Goal: Find specific page/section: Find specific page/section

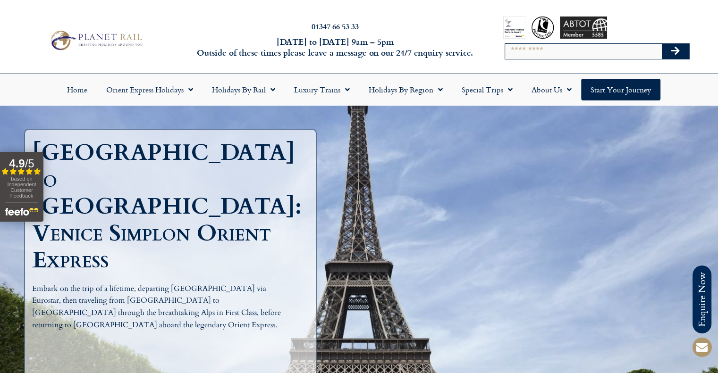
click at [648, 24] on div at bounding box center [596, 28] width 187 height 22
click at [101, 34] on img at bounding box center [96, 40] width 98 height 24
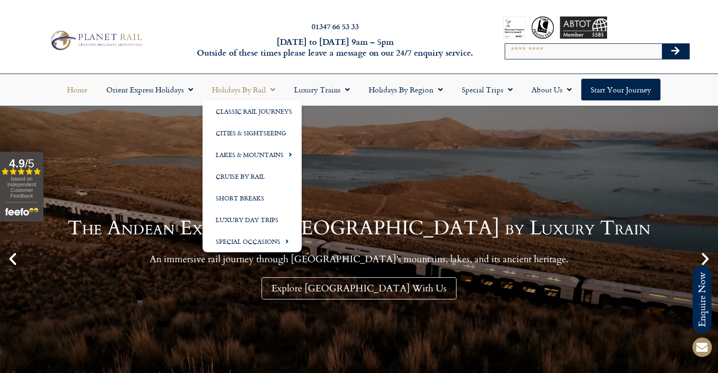
click at [226, 84] on link "Holidays by Rail" at bounding box center [243, 90] width 82 height 22
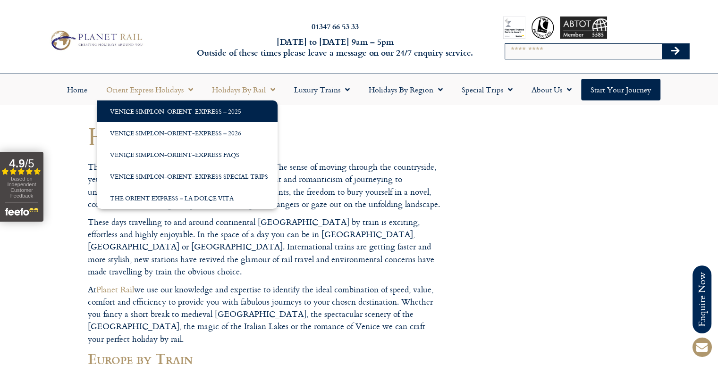
click at [197, 115] on link "Venice Simplon-Orient-Express – 2025" at bounding box center [187, 112] width 181 height 22
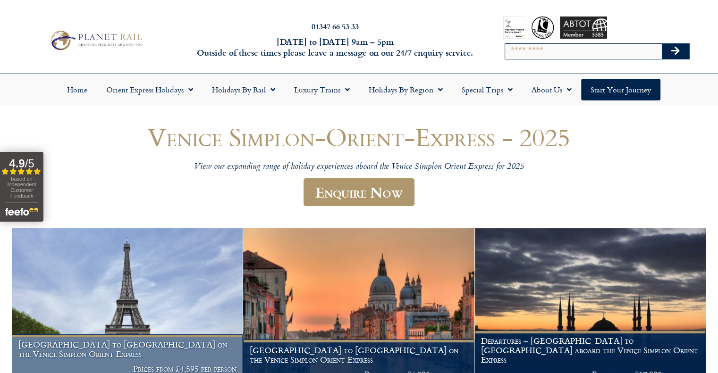
click at [148, 272] on img at bounding box center [127, 306] width 231 height 157
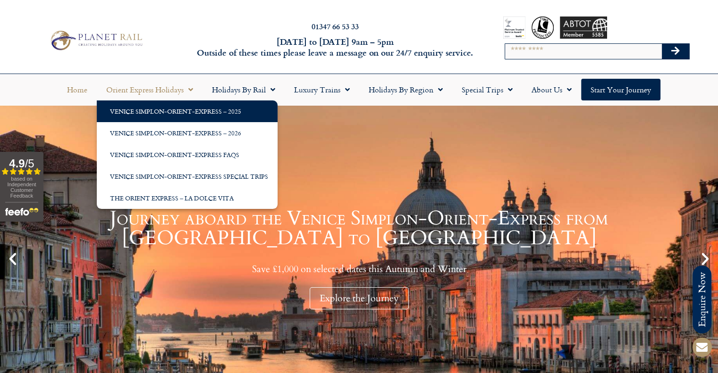
click at [155, 106] on link "Venice Simplon-Orient-Express – 2025" at bounding box center [187, 112] width 181 height 22
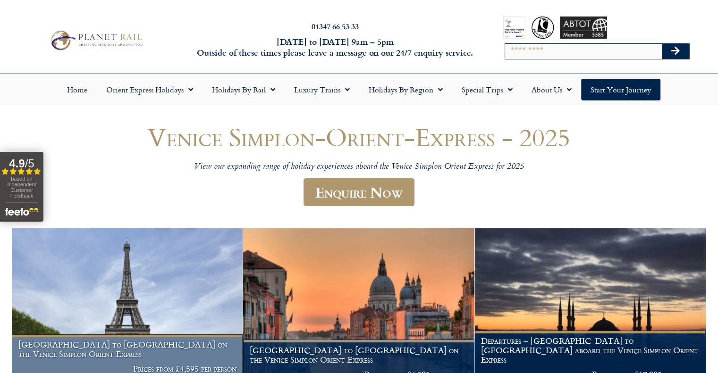
click at [188, 281] on img at bounding box center [127, 306] width 231 height 157
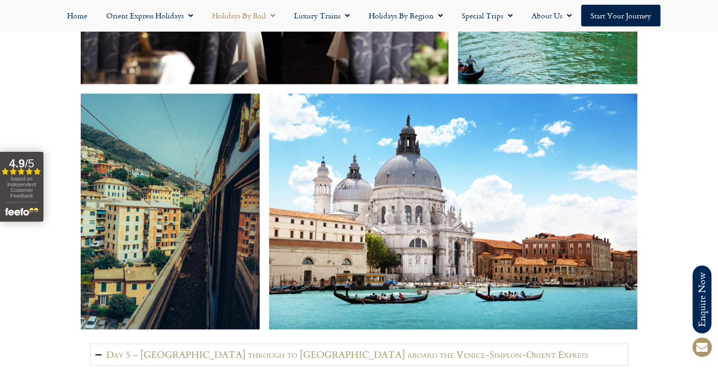
scroll to position [1557, 0]
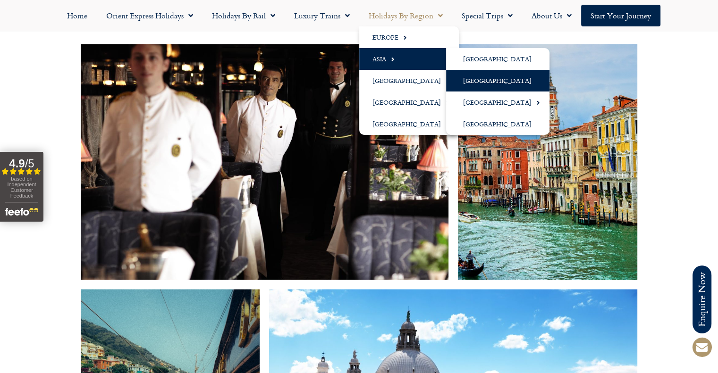
click at [468, 86] on link "[GEOGRAPHIC_DATA]" at bounding box center [497, 81] width 103 height 22
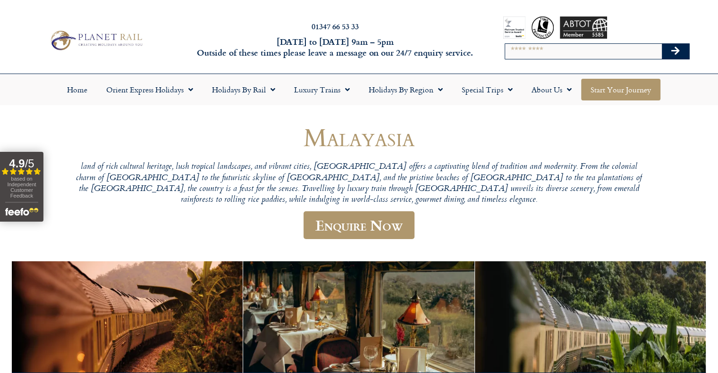
click at [621, 89] on link "Start your Journey" at bounding box center [620, 90] width 79 height 22
